Goal: Obtain resource: Download file/media

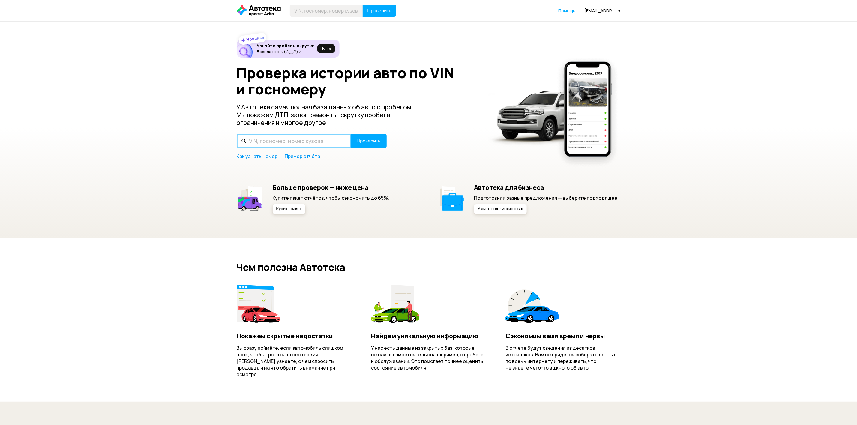
click at [296, 137] on input "text" at bounding box center [294, 141] width 114 height 14
paste input "[US_VEHICLE_IDENTIFICATION_NUMBER]"
type input "[US_VEHICLE_IDENTIFICATION_NUMBER]"
click at [357, 141] on span "Проверить" at bounding box center [369, 141] width 24 height 5
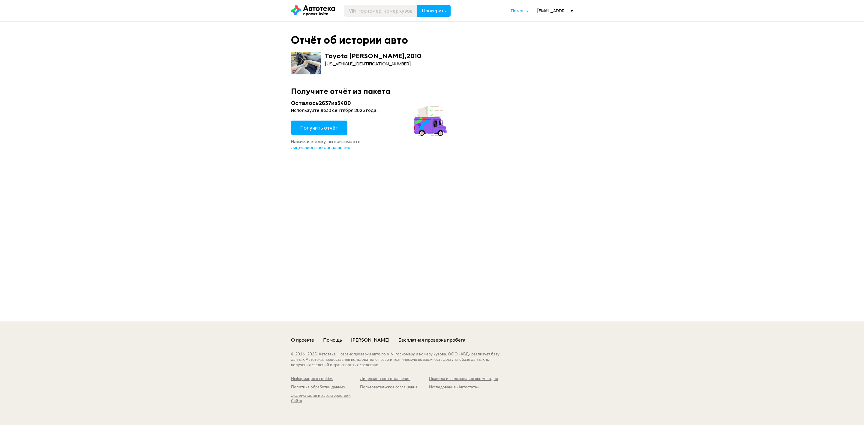
click at [323, 130] on span "Получить отчёт" at bounding box center [319, 128] width 38 height 7
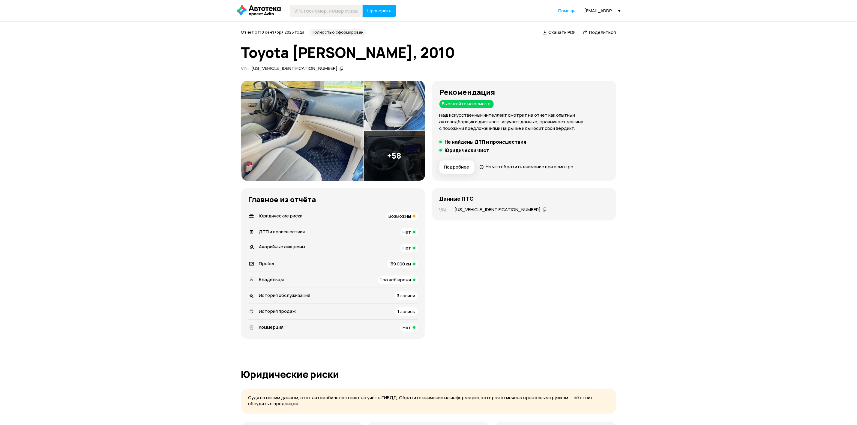
click at [564, 32] on span "Скачать PDF" at bounding box center [562, 32] width 27 height 6
